Goal: Information Seeking & Learning: Learn about a topic

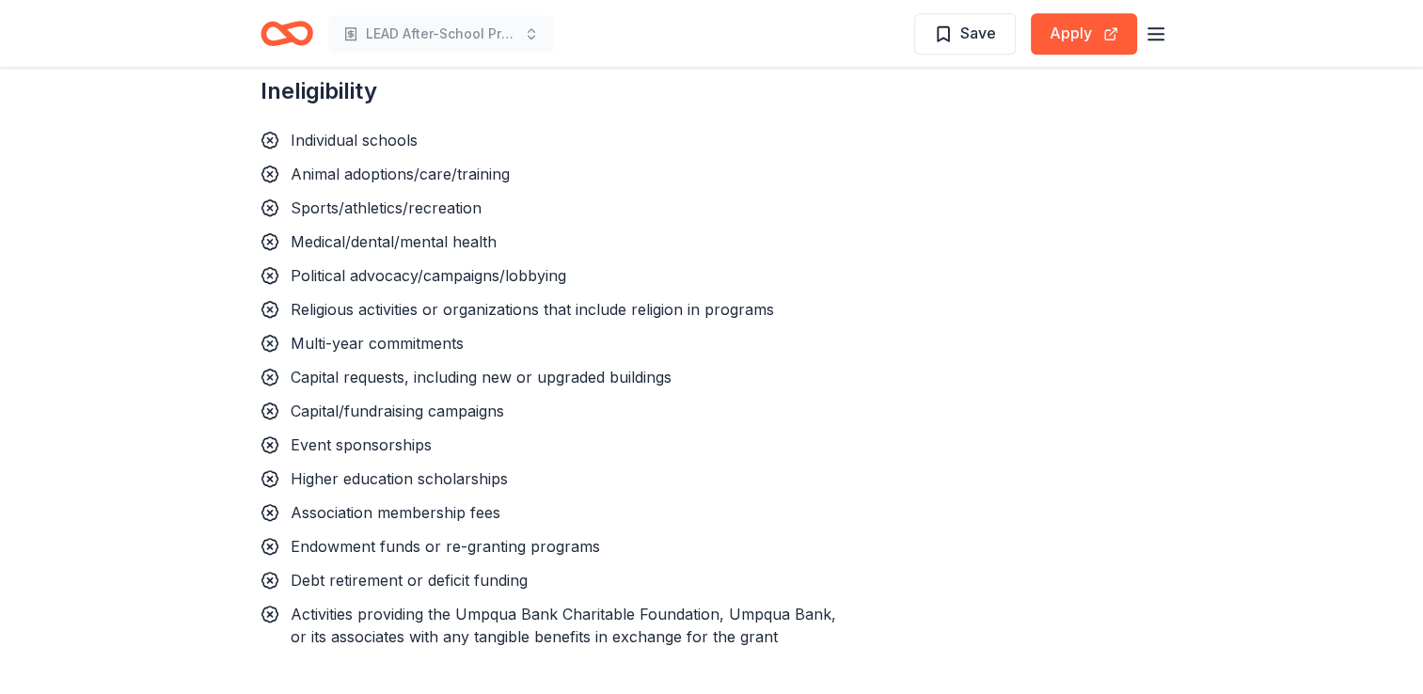
scroll to position [1629, 0]
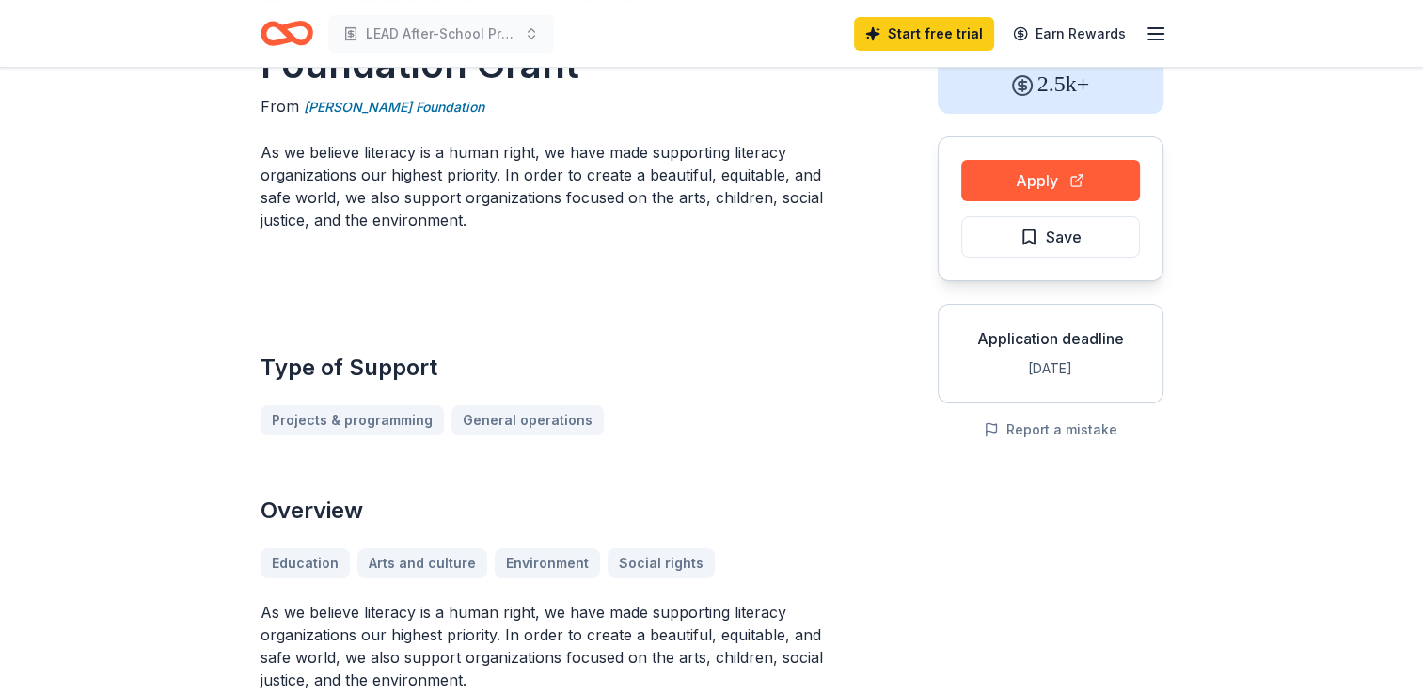
scroll to position [109, 0]
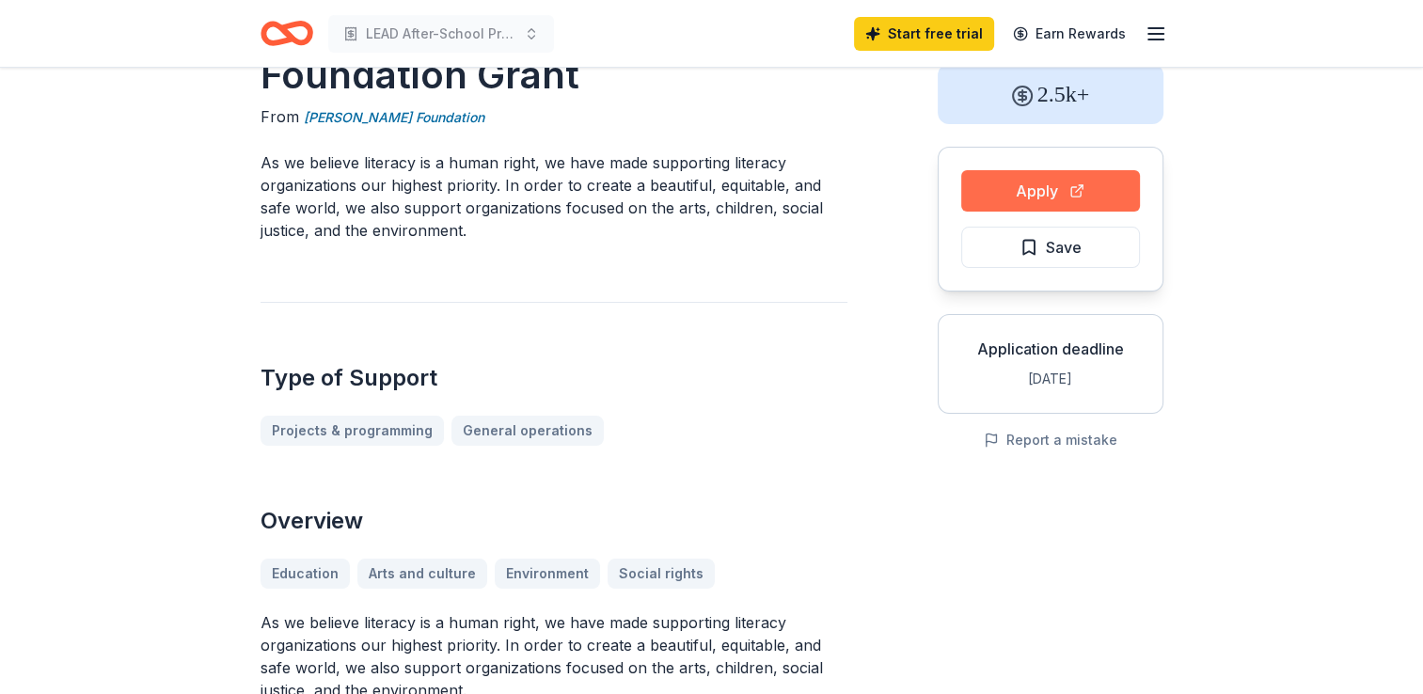
click at [1033, 175] on button "Apply" at bounding box center [1050, 190] width 179 height 41
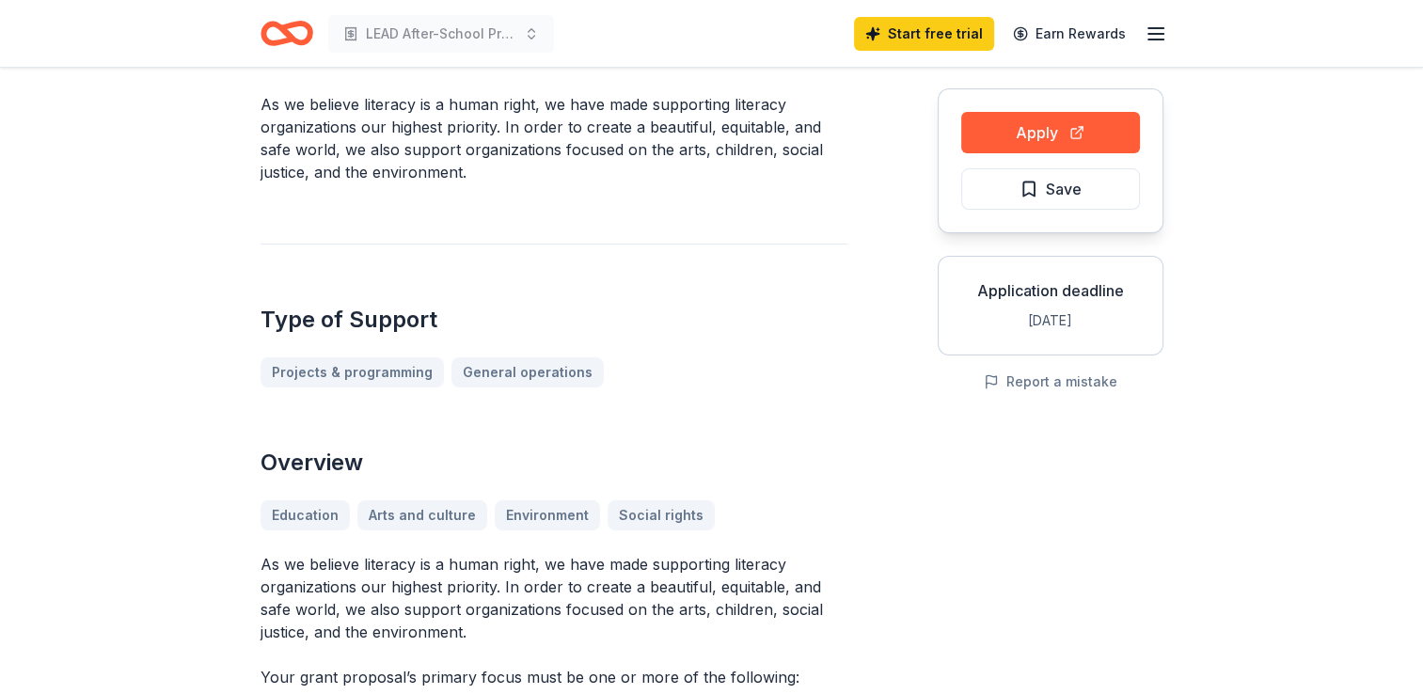
scroll to position [0, 0]
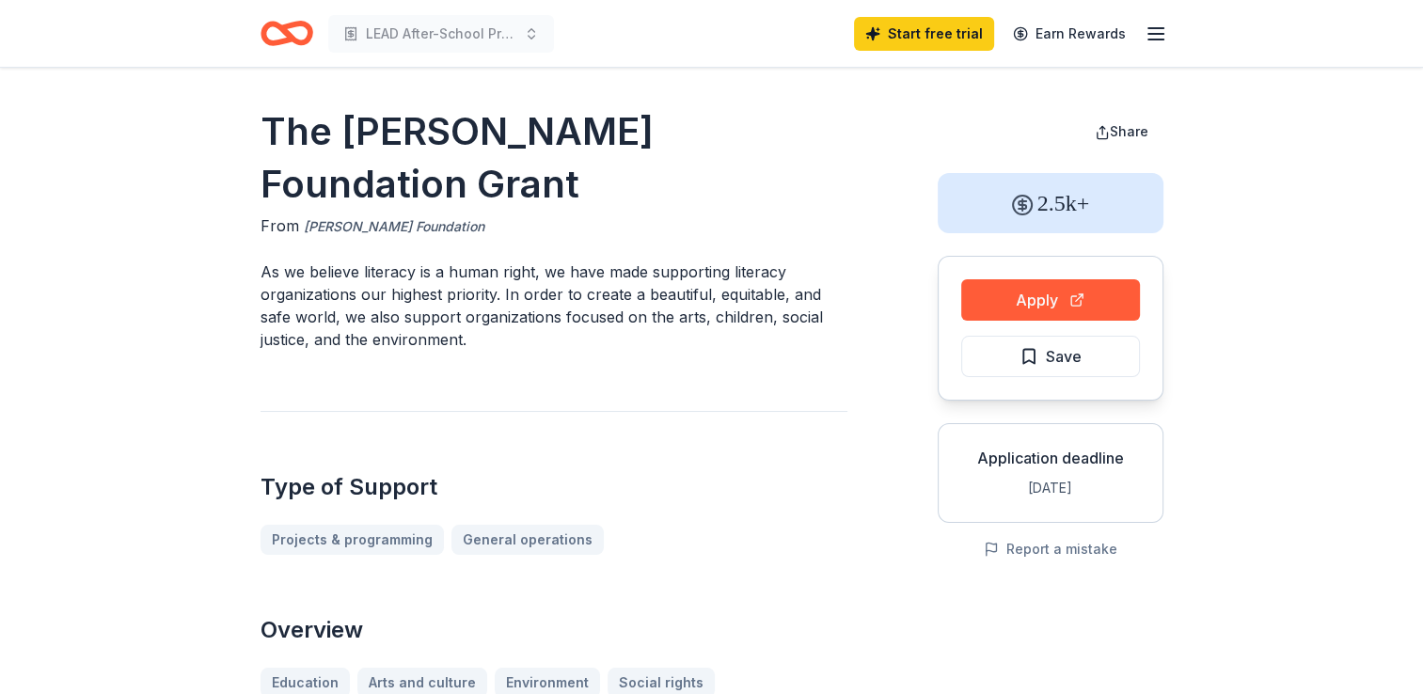
click at [345, 224] on link "[PERSON_NAME] Foundation" at bounding box center [394, 226] width 181 height 23
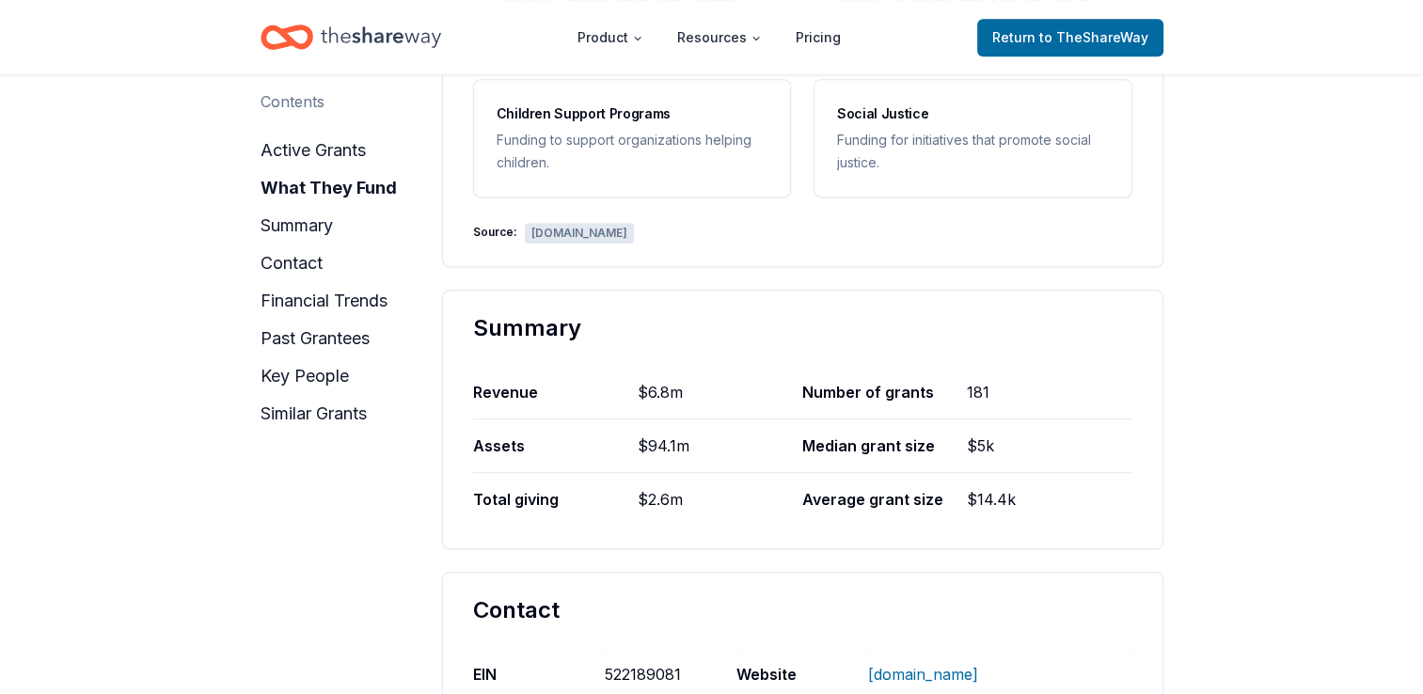
scroll to position [943, 0]
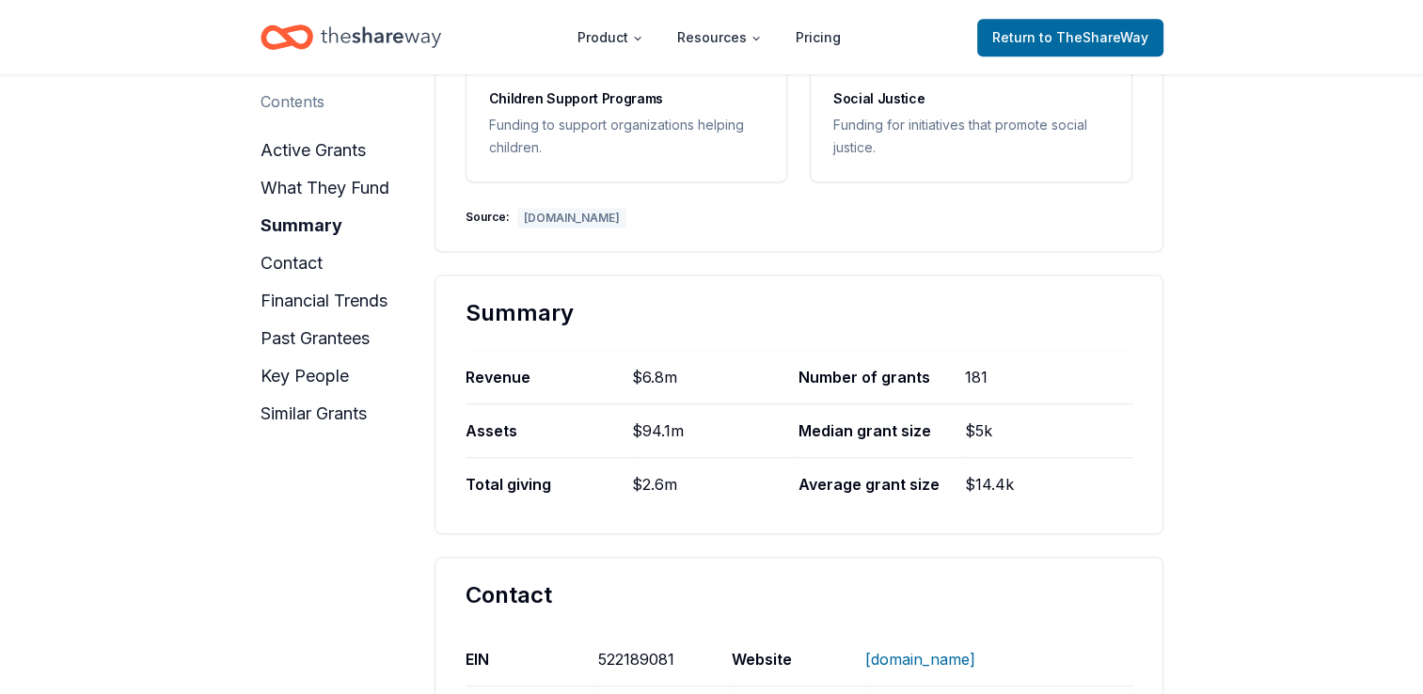
click at [587, 215] on div "[DOMAIN_NAME]" at bounding box center [571, 218] width 109 height 21
